Goal: Task Accomplishment & Management: Use online tool/utility

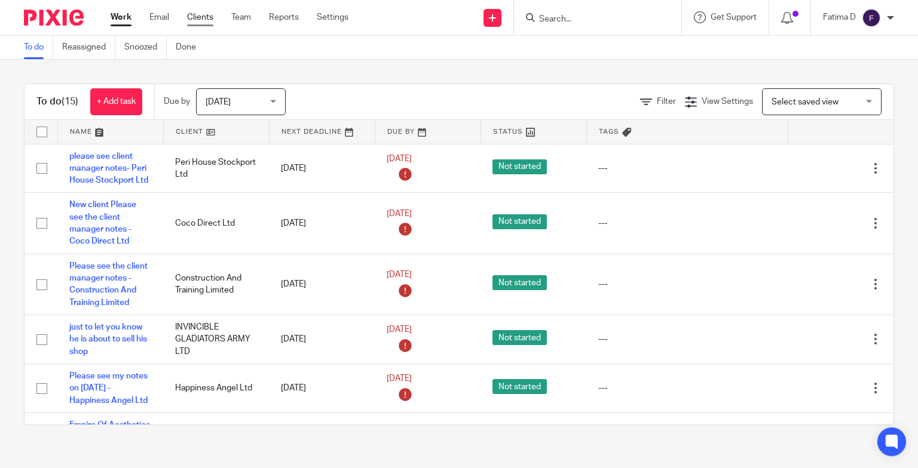
click at [198, 16] on link "Clients" at bounding box center [200, 17] width 26 height 12
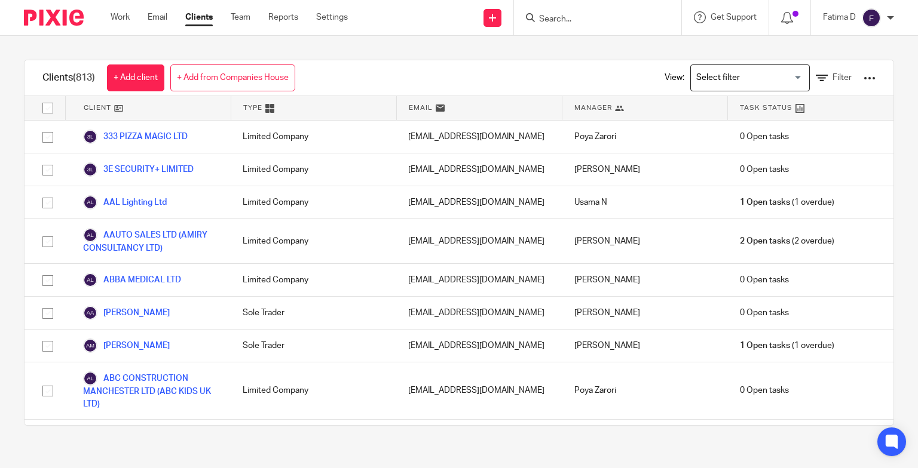
click at [206, 19] on link "Clients" at bounding box center [198, 17] width 27 height 12
click at [551, 18] on input "Search" at bounding box center [592, 19] width 108 height 11
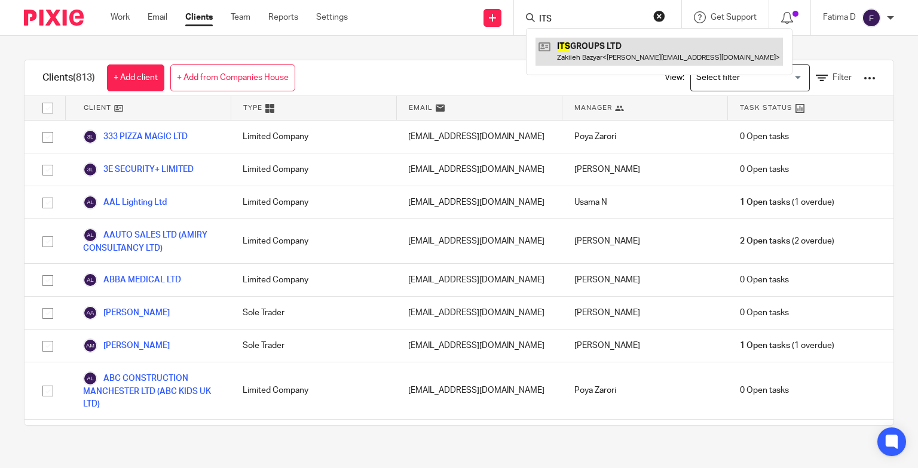
type input "ITS"
click at [578, 48] on link at bounding box center [658, 51] width 247 height 27
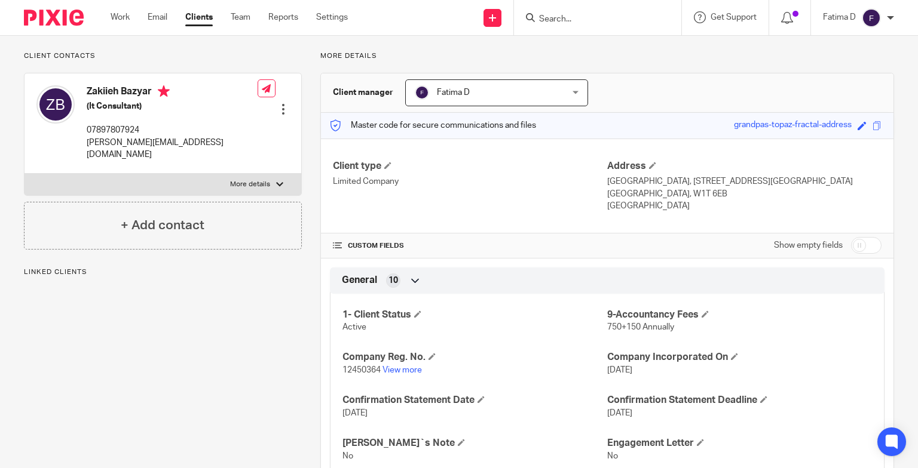
scroll to position [60, 0]
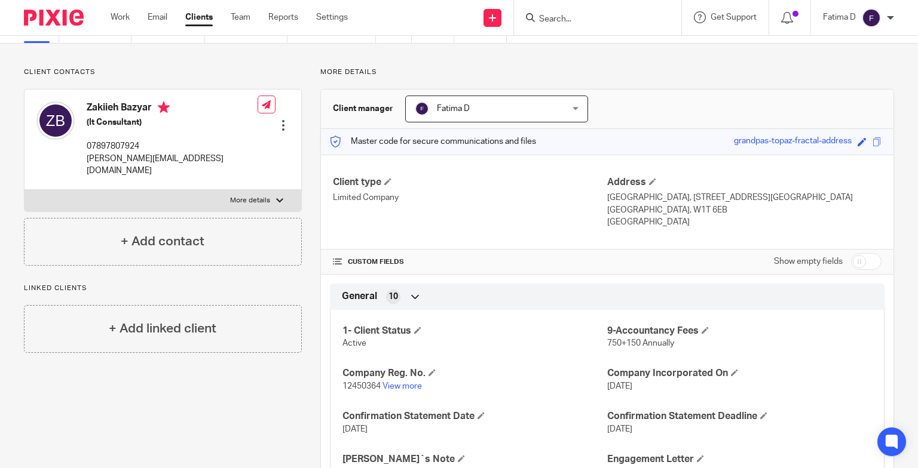
click at [851, 261] on input "checkbox" at bounding box center [866, 261] width 30 height 17
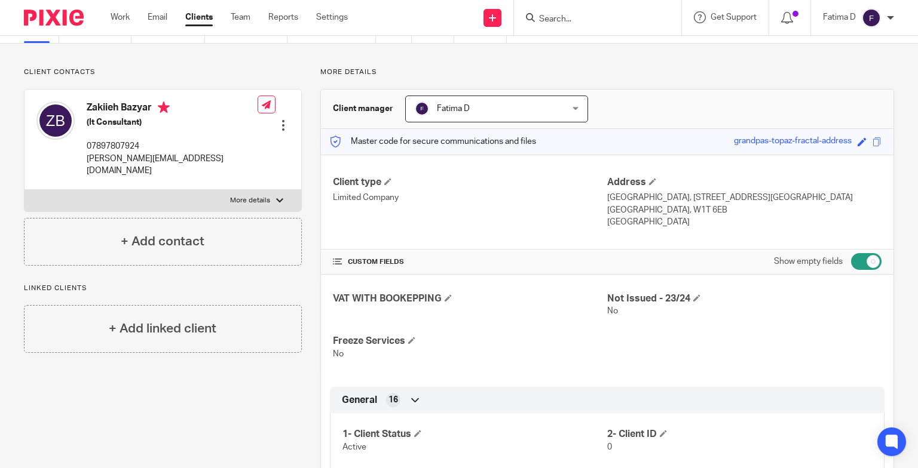
click at [864, 261] on input "checkbox" at bounding box center [866, 261] width 30 height 17
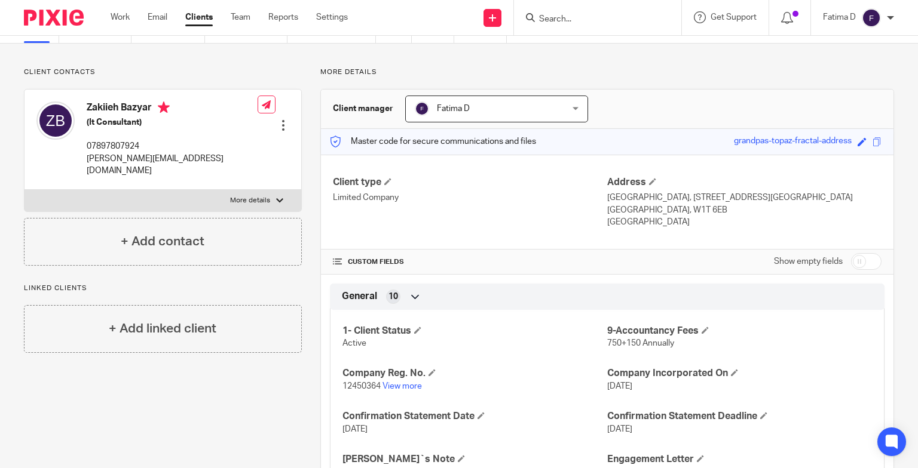
click at [864, 261] on input "checkbox" at bounding box center [866, 261] width 30 height 17
checkbox input "true"
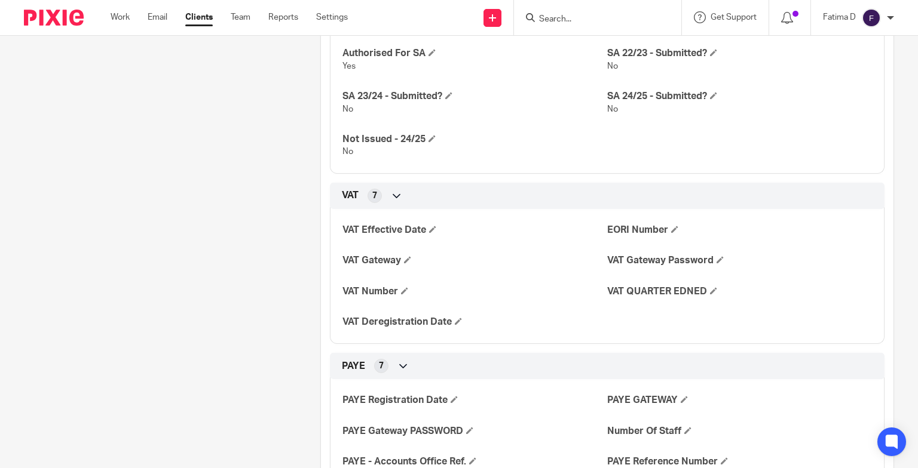
scroll to position [913, 0]
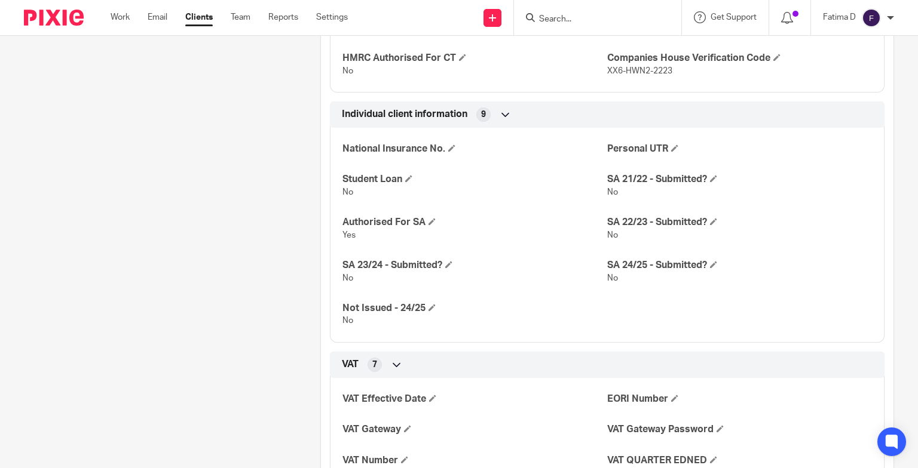
click at [206, 19] on link "Clients" at bounding box center [198, 17] width 27 height 12
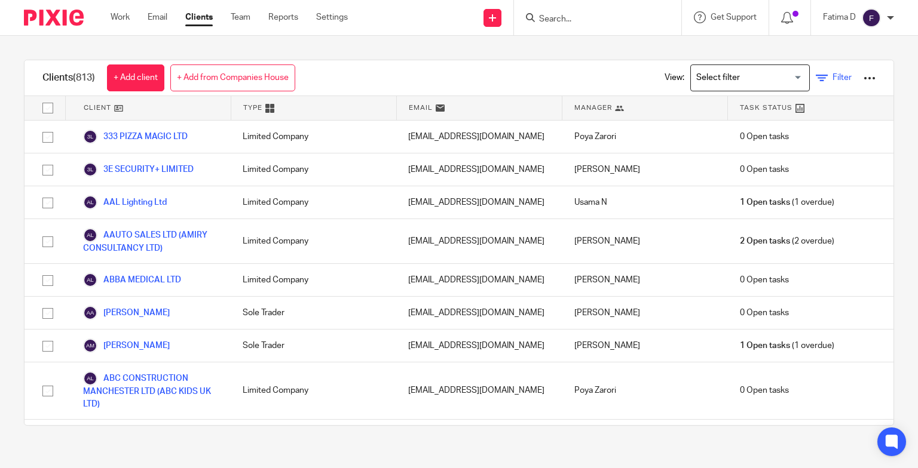
click at [816, 79] on icon at bounding box center [822, 78] width 12 height 12
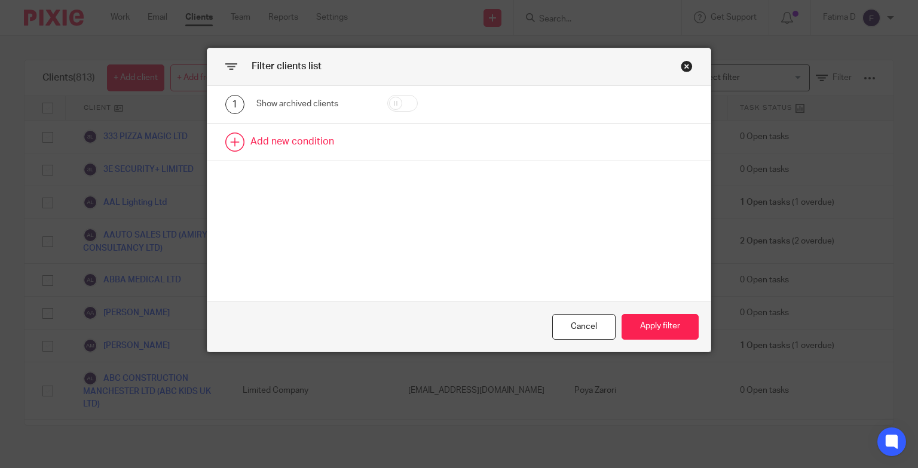
click at [312, 143] on link at bounding box center [459, 142] width 504 height 37
click at [357, 148] on div "Field" at bounding box center [312, 146] width 112 height 27
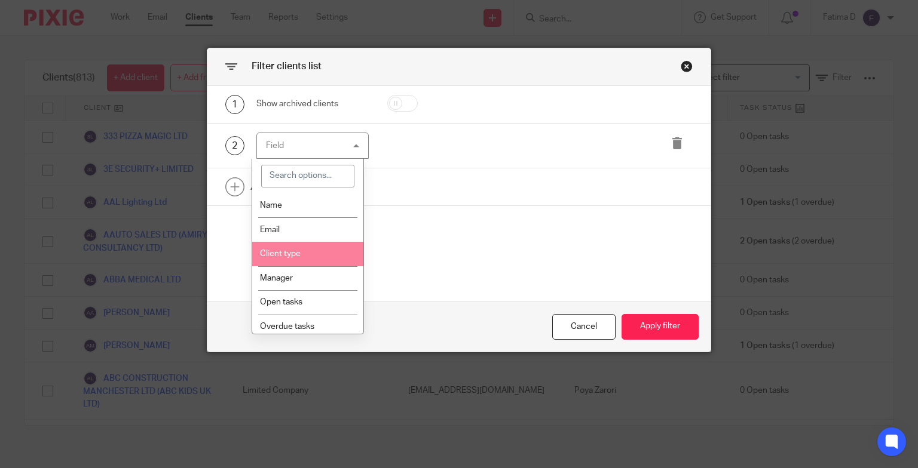
click at [301, 258] on li "Client type" at bounding box center [307, 254] width 111 height 24
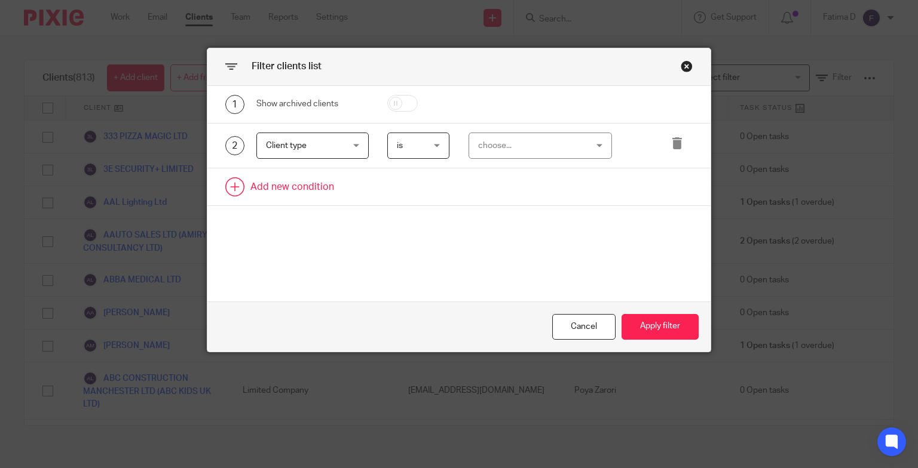
click at [288, 191] on link at bounding box center [459, 186] width 504 height 37
click at [354, 192] on div "Field" at bounding box center [312, 190] width 112 height 27
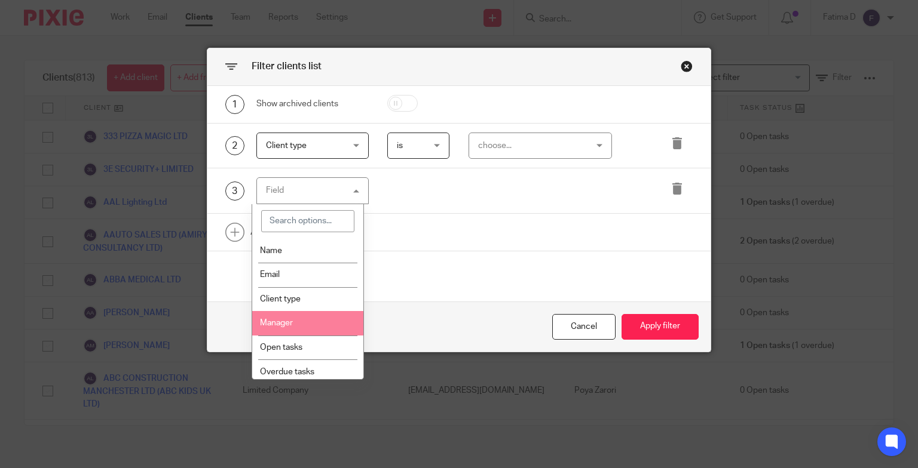
click at [309, 318] on li "Manager" at bounding box center [307, 323] width 111 height 24
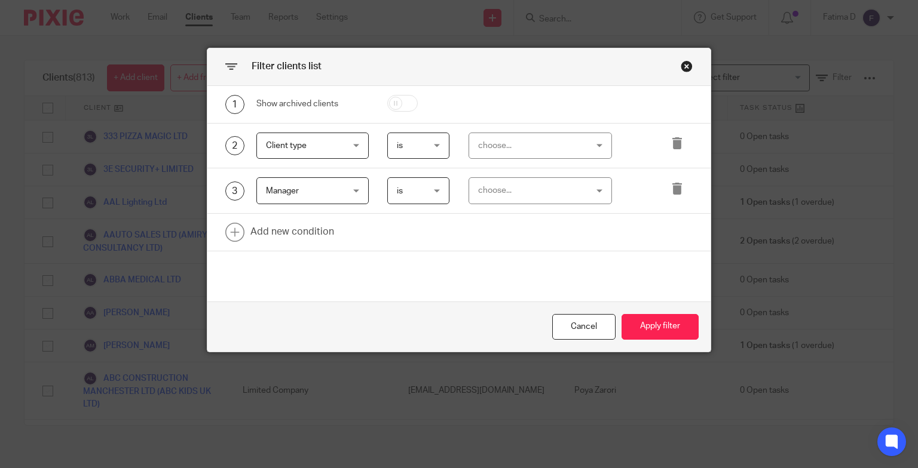
click at [595, 142] on div "choose..." at bounding box center [539, 146] width 143 height 27
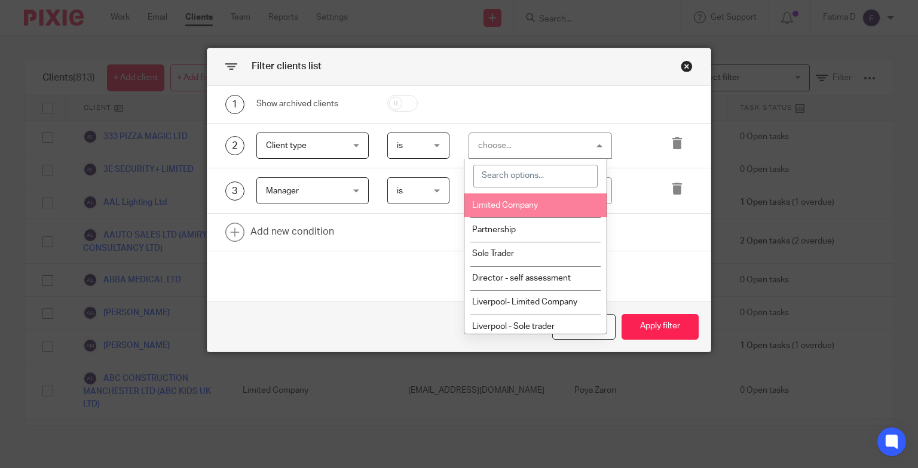
click at [517, 206] on span "Limited Company" at bounding box center [505, 205] width 66 height 8
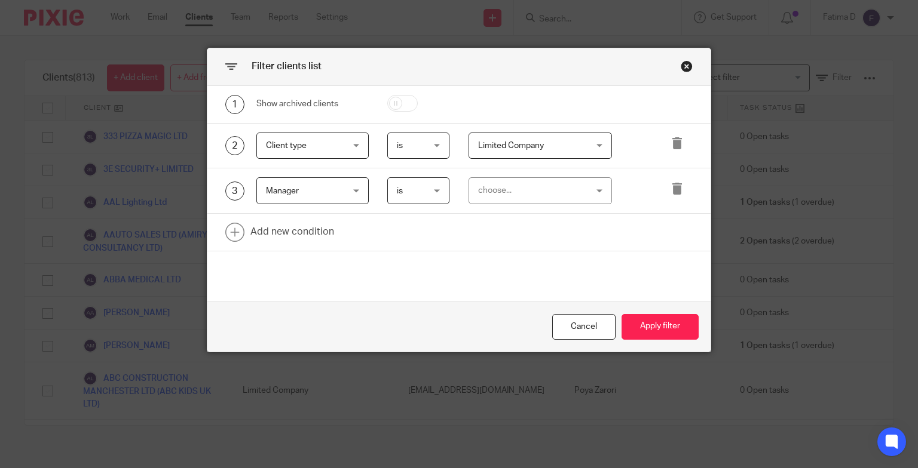
click at [594, 191] on div "choose..." at bounding box center [539, 190] width 143 height 27
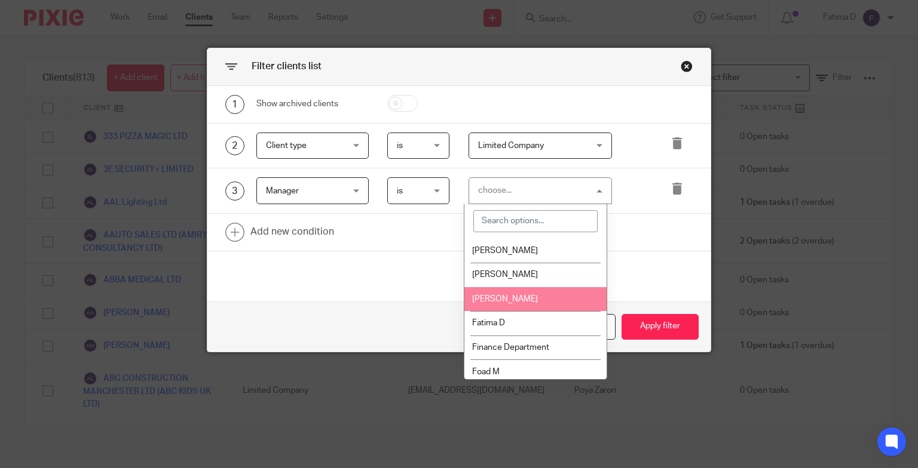
click at [509, 296] on span "[PERSON_NAME]" at bounding box center [505, 299] width 66 height 8
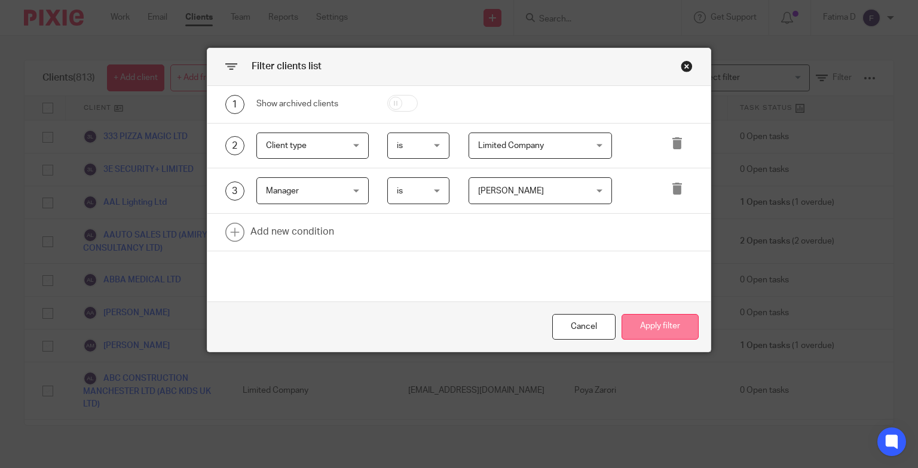
click at [644, 327] on button "Apply filter" at bounding box center [659, 327] width 77 height 26
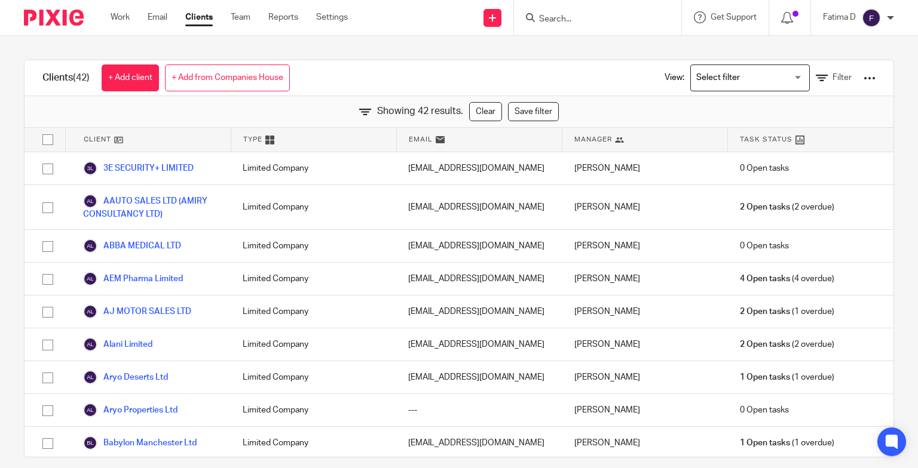
click at [49, 136] on input "checkbox" at bounding box center [47, 139] width 23 height 23
checkbox input "true"
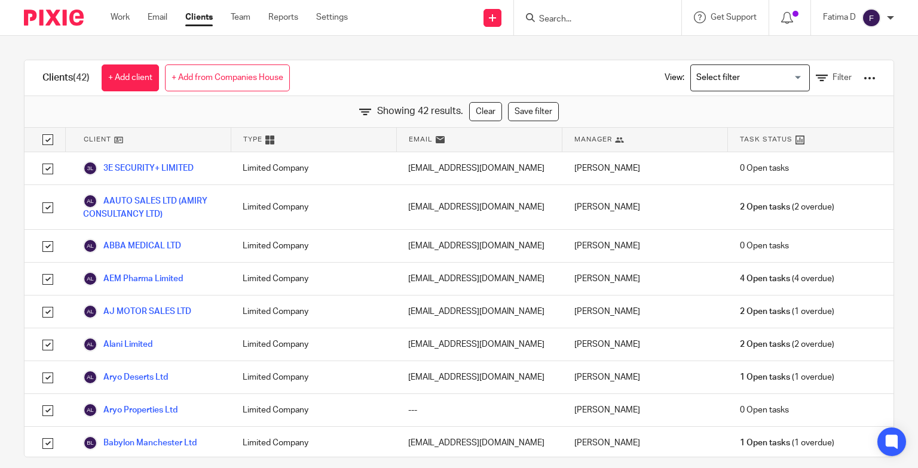
checkbox input "true"
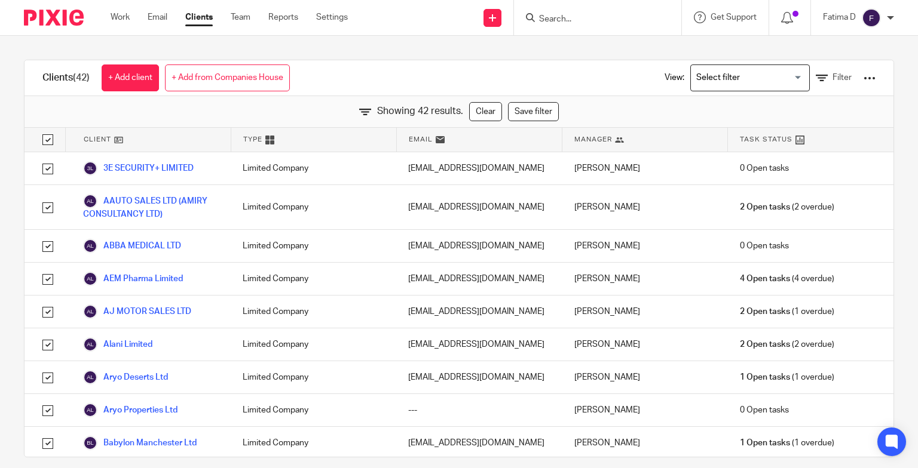
checkbox input "true"
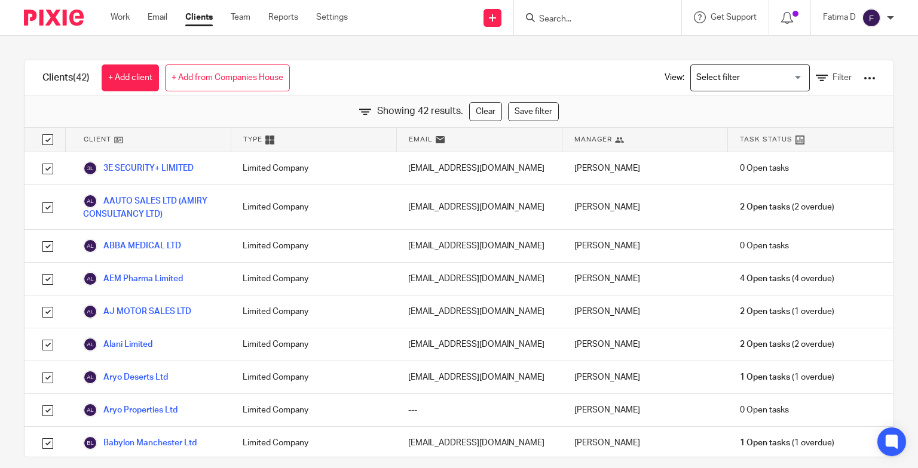
checkbox input "true"
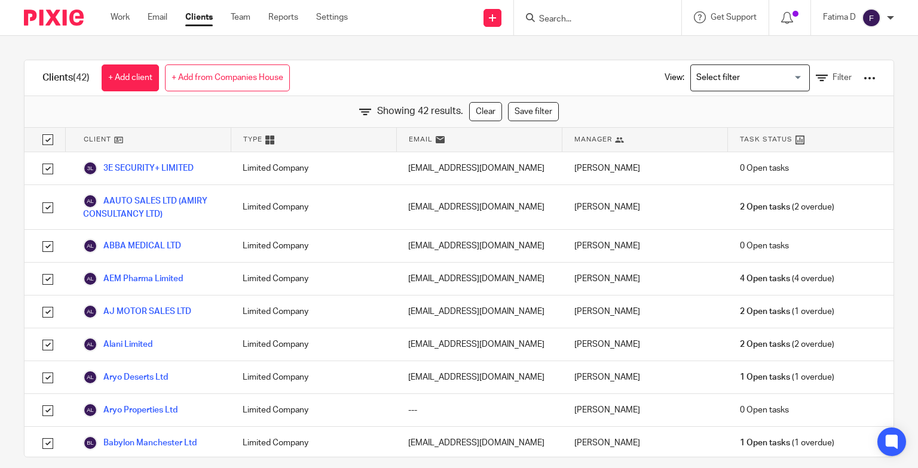
checkbox input "true"
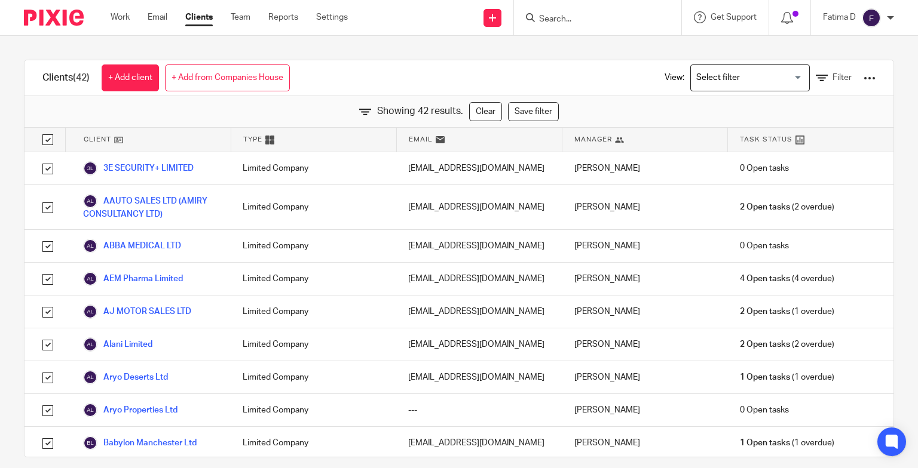
checkbox input "true"
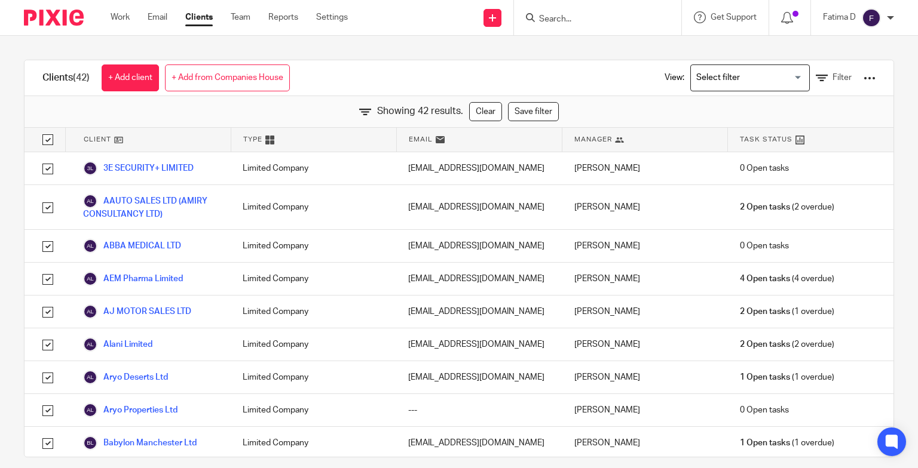
checkbox input "true"
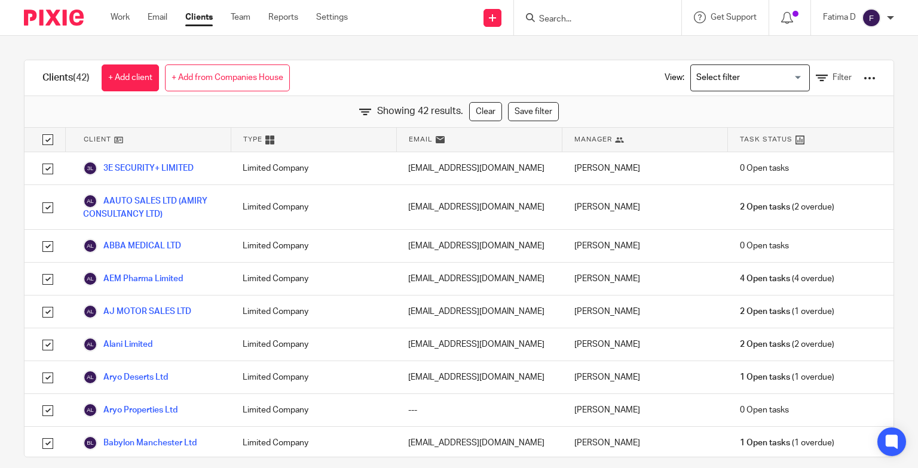
checkbox input "true"
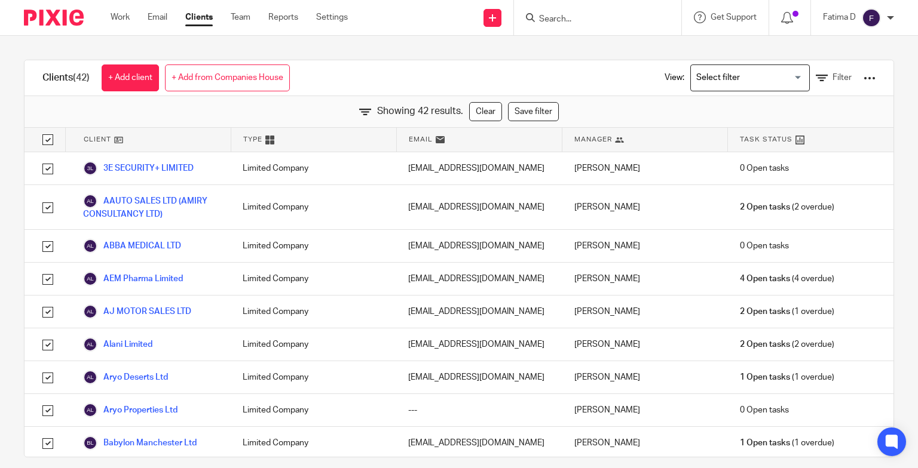
checkbox input "true"
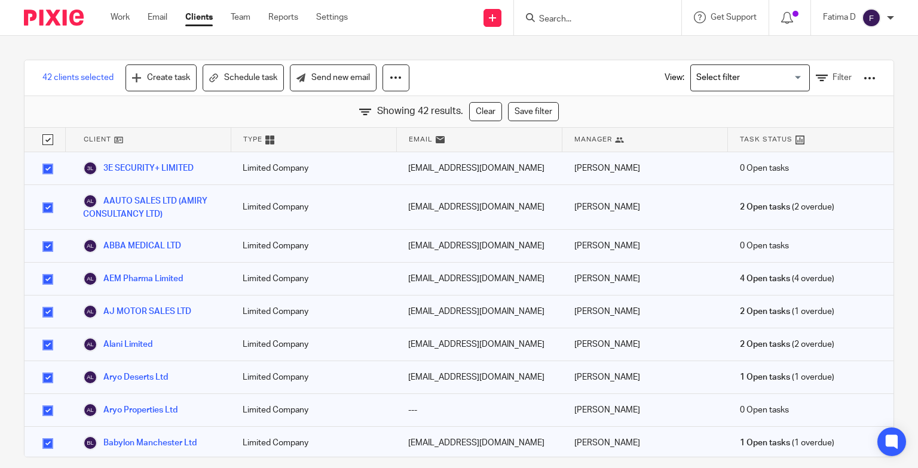
click at [863, 81] on div at bounding box center [869, 78] width 12 height 12
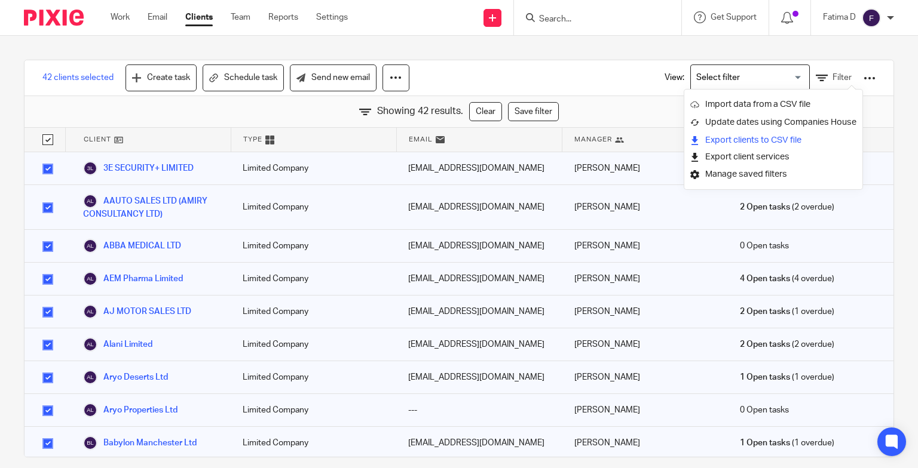
click at [737, 141] on link "Export clients to CSV file" at bounding box center [773, 140] width 166 height 18
click at [816, 76] on icon at bounding box center [822, 78] width 12 height 12
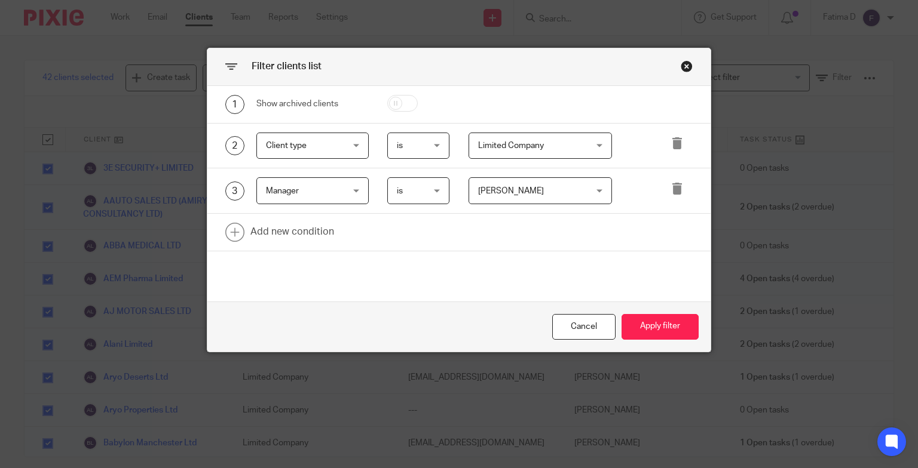
click at [594, 191] on div "[PERSON_NAME] [PERSON_NAME]" at bounding box center [539, 190] width 143 height 27
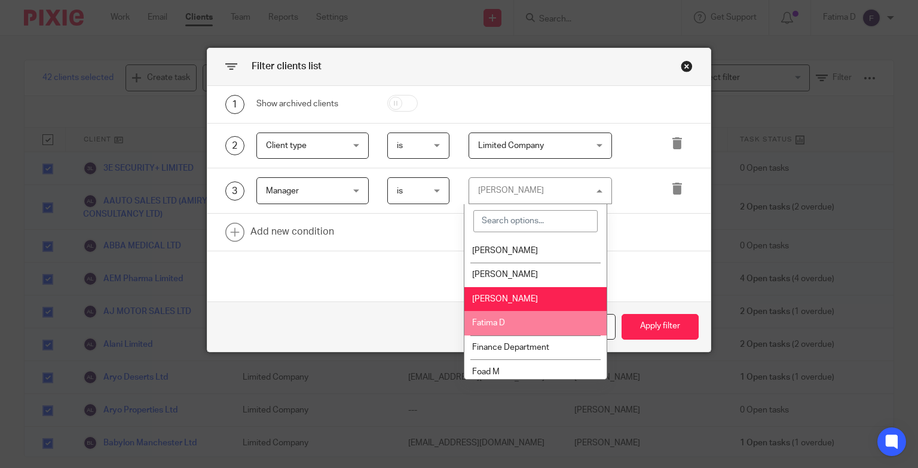
click at [510, 322] on li "Fatima D" at bounding box center [535, 323] width 142 height 24
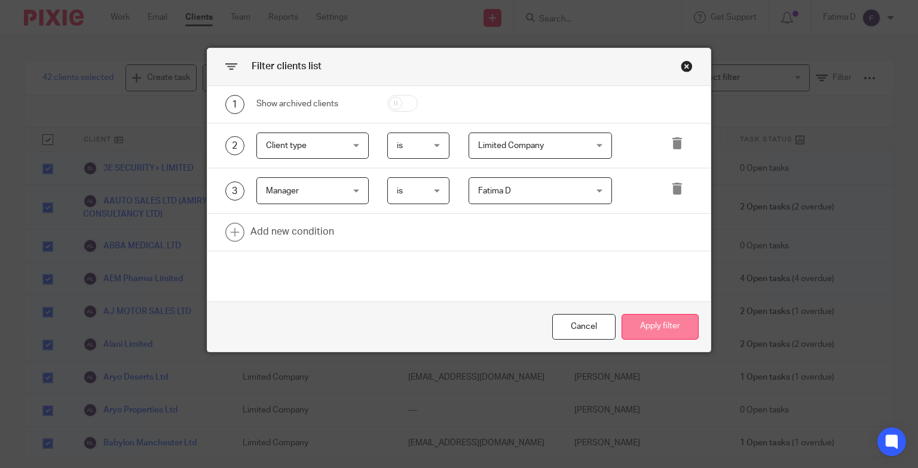
click at [663, 324] on button "Apply filter" at bounding box center [659, 327] width 77 height 26
checkbox input "false"
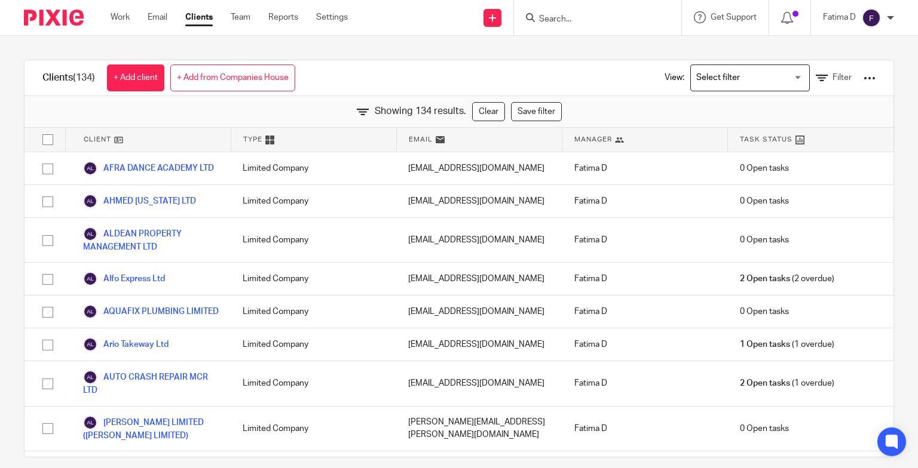
click at [863, 79] on div at bounding box center [869, 78] width 12 height 12
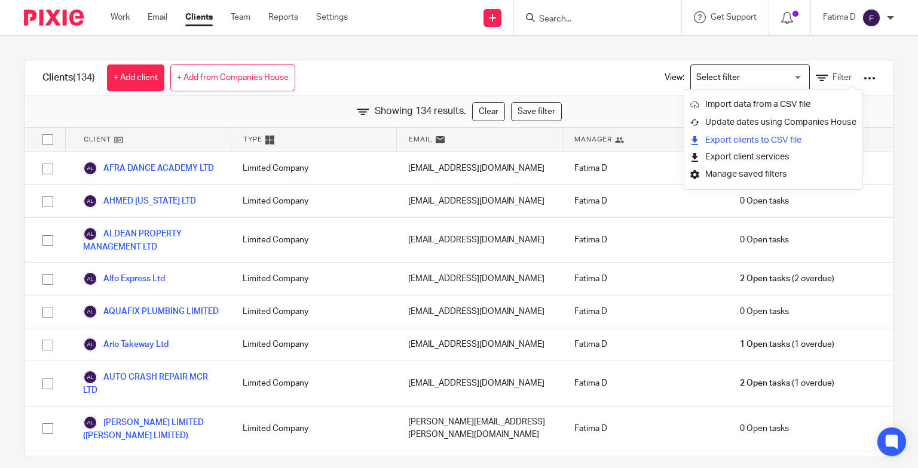
click at [786, 141] on link "Export clients to CSV file" at bounding box center [773, 140] width 166 height 18
